Goal: Find specific page/section: Find specific page/section

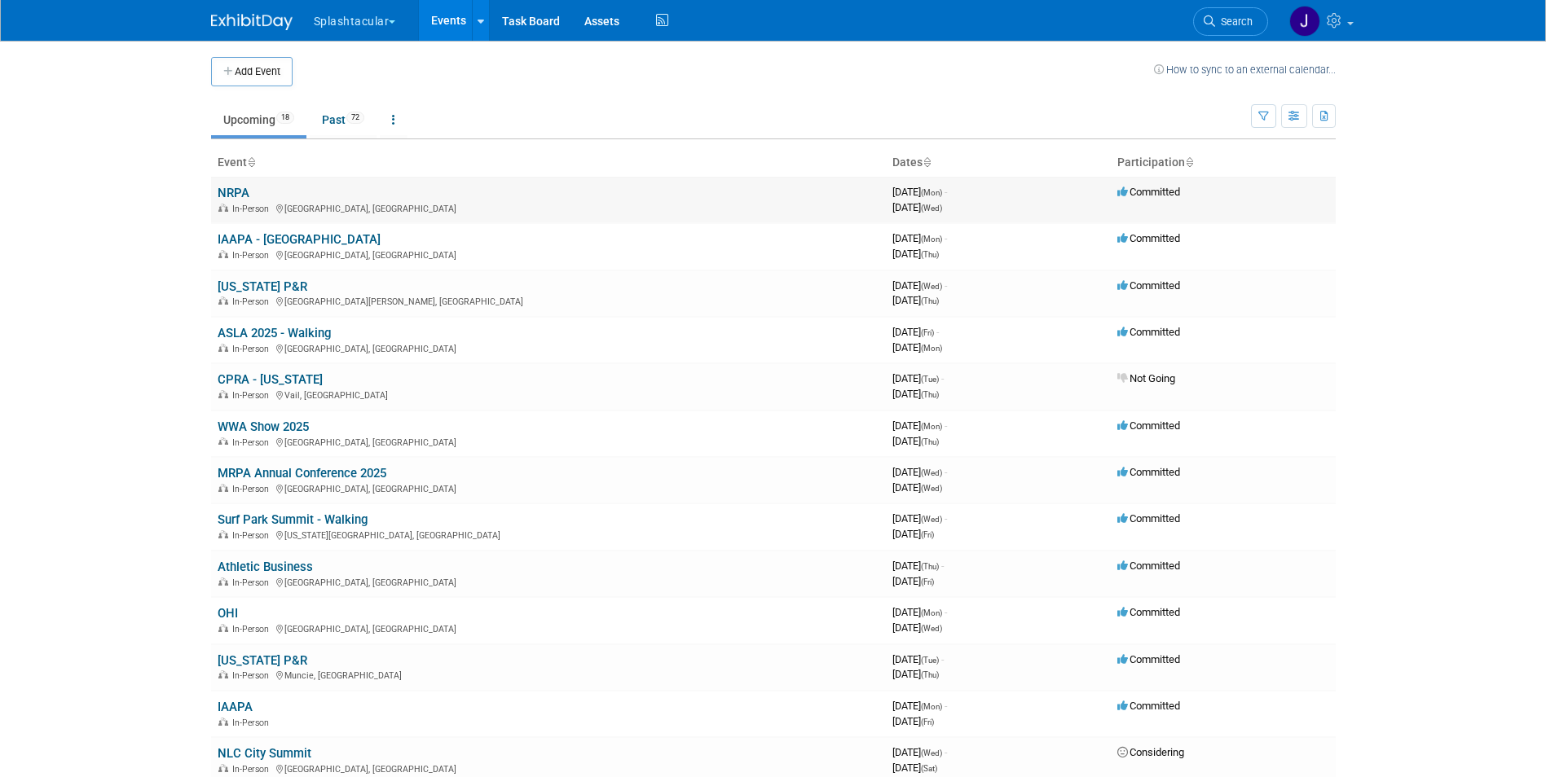
click at [247, 200] on link "NRPA" at bounding box center [234, 193] width 32 height 15
